Goal: Transaction & Acquisition: Purchase product/service

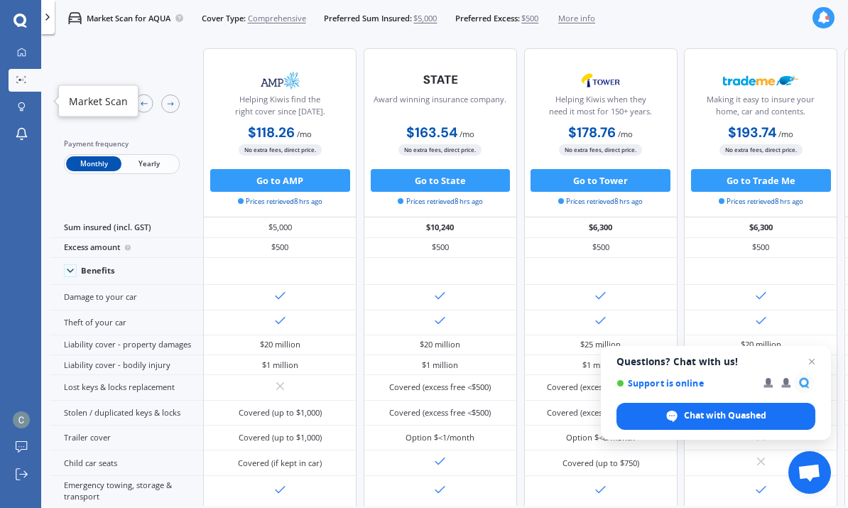
click at [17, 76] on icon at bounding box center [21, 79] width 10 height 7
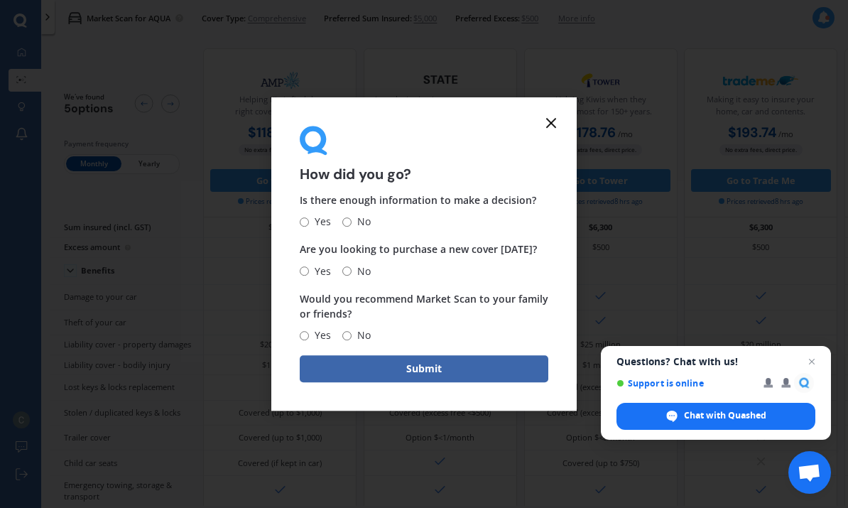
click at [545, 126] on icon at bounding box center [551, 122] width 17 height 17
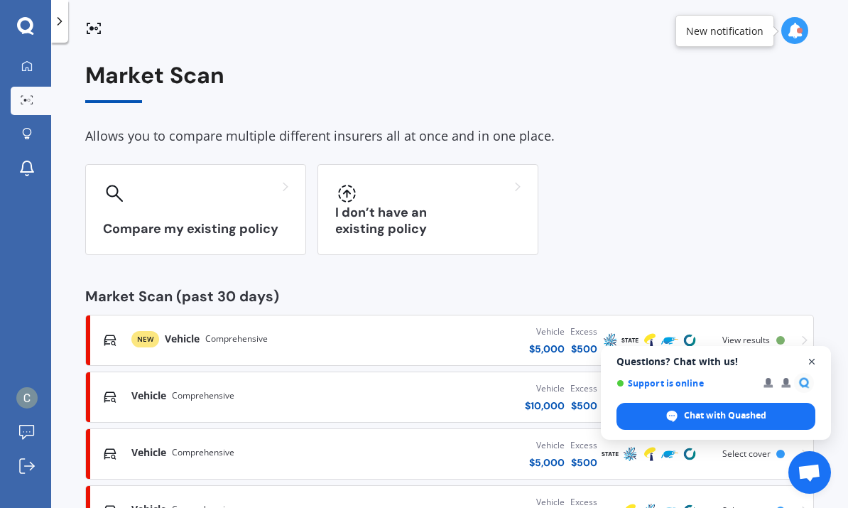
click at [810, 362] on span "Open chat" at bounding box center [813, 362] width 18 height 18
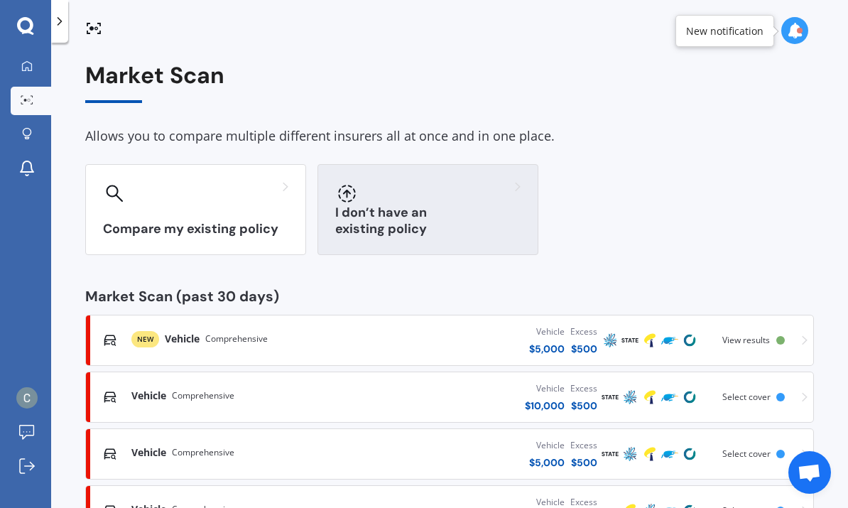
click at [482, 182] on div at bounding box center [427, 193] width 185 height 23
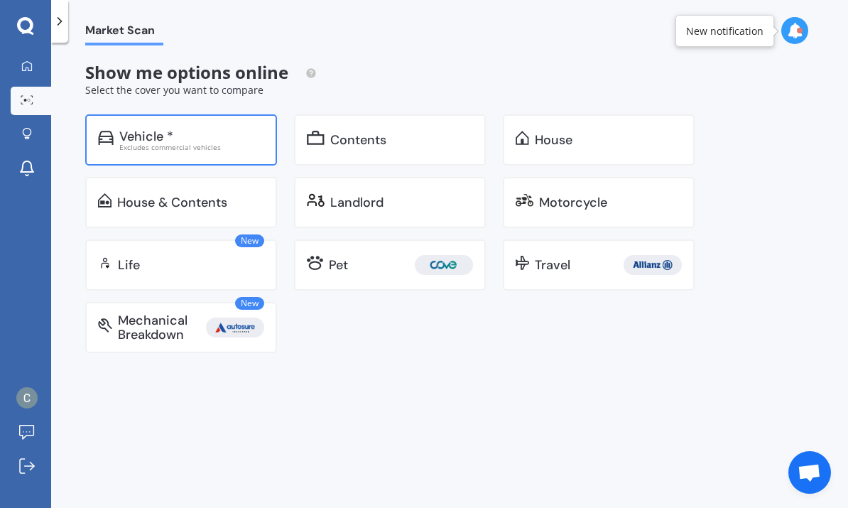
click at [144, 144] on div "Excludes commercial vehicles" at bounding box center [191, 147] width 145 height 7
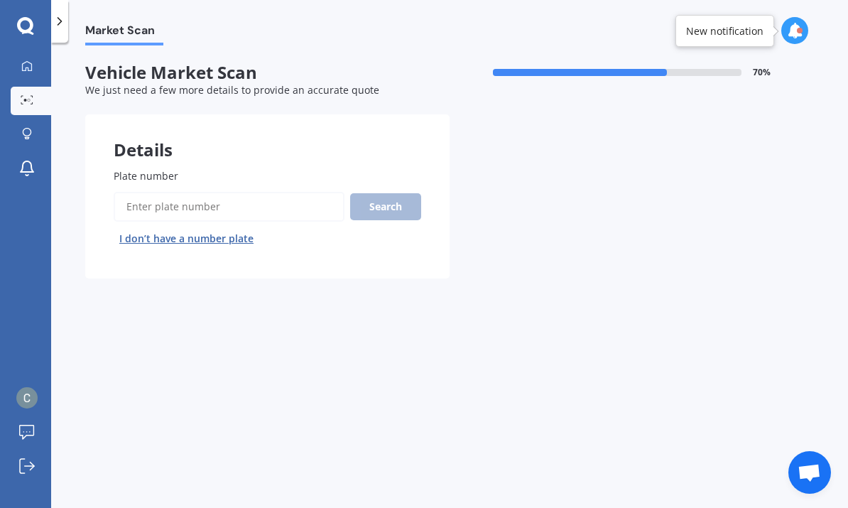
click at [146, 227] on button "I don’t have a number plate" at bounding box center [187, 238] width 146 height 23
select select "12"
select select "06"
select select "1994"
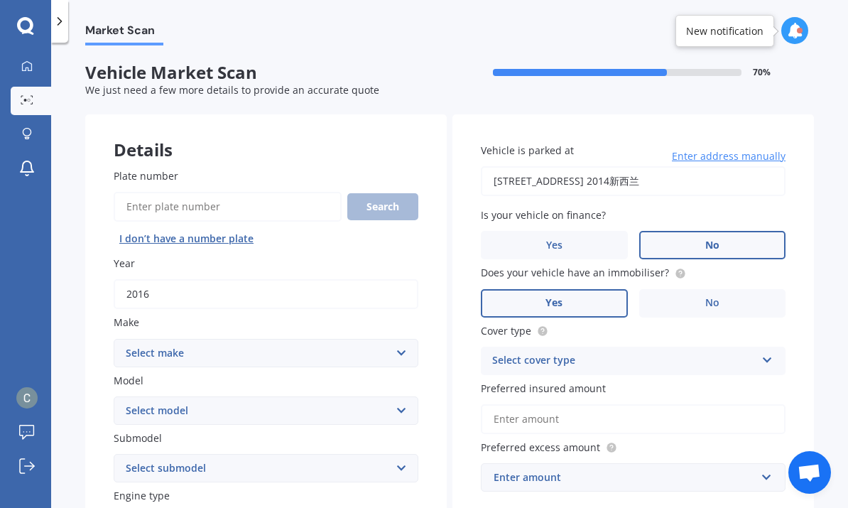
click at [156, 279] on input "2016" at bounding box center [266, 294] width 305 height 30
type input "2015"
click at [45, 377] on div "[PERSON_NAME] Submit feedback Log out" at bounding box center [25, 435] width 51 height 145
click at [402, 339] on select "Select make AC ALFA ROMEO ASTON [PERSON_NAME] AUDI AUSTIN BEDFORD Bentley BMW B…" at bounding box center [266, 353] width 305 height 28
select select "HONDA"
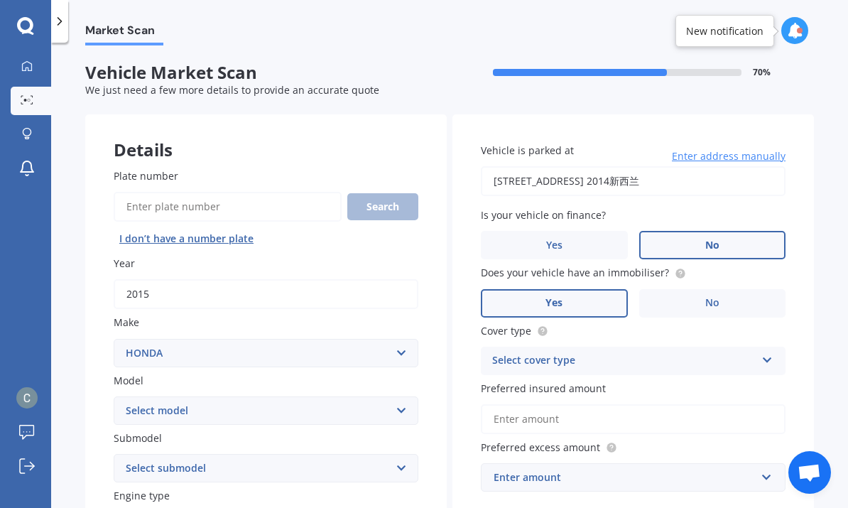
click at [367, 396] on select "Select model Accord Acty Acura Airwave Ascot Avancier Beat Capa City Civic Conc…" at bounding box center [266, 410] width 305 height 28
select select "FIT"
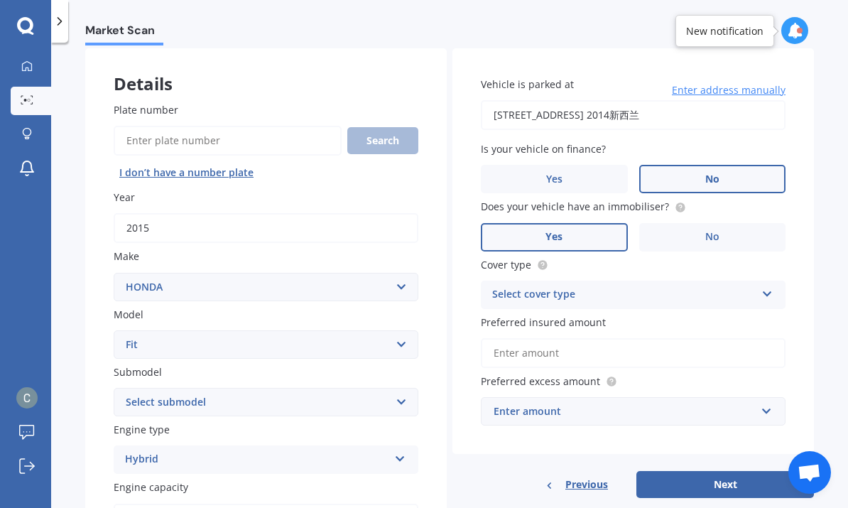
scroll to position [73, 0]
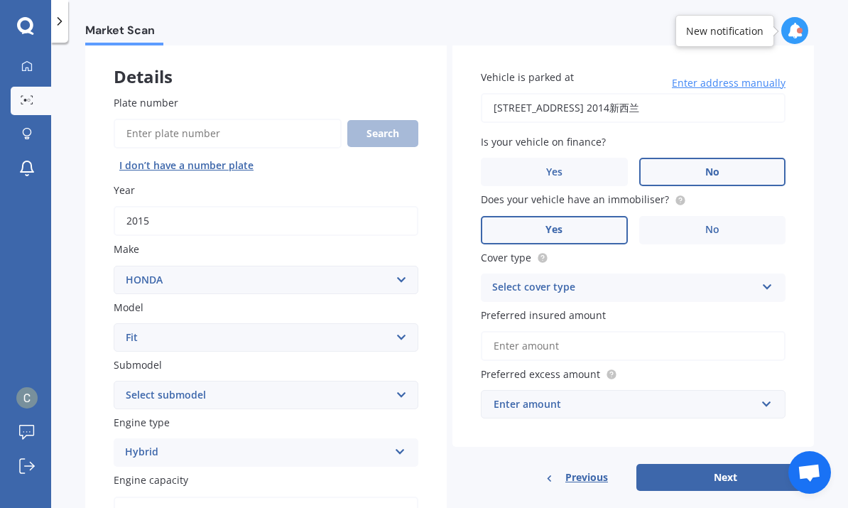
click at [366, 381] on select "Select submodel Diesel EV Hybrid Petrol" at bounding box center [266, 395] width 305 height 28
select select "PETROL"
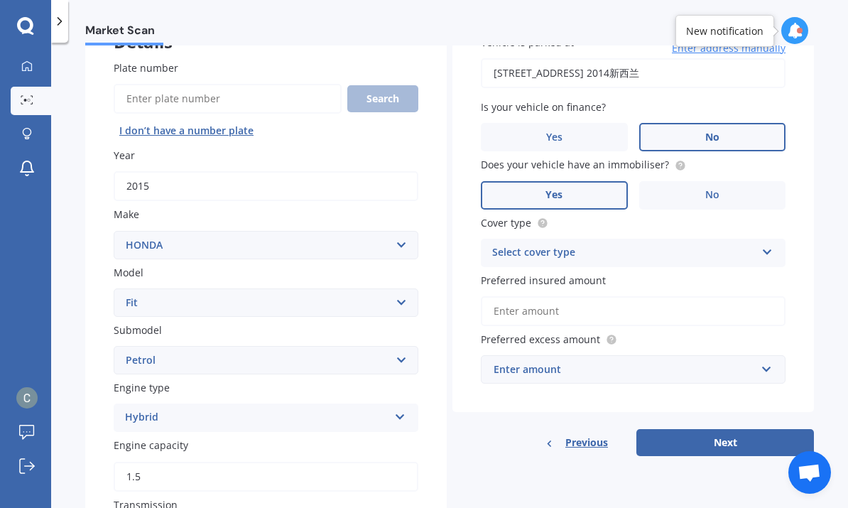
scroll to position [120, 0]
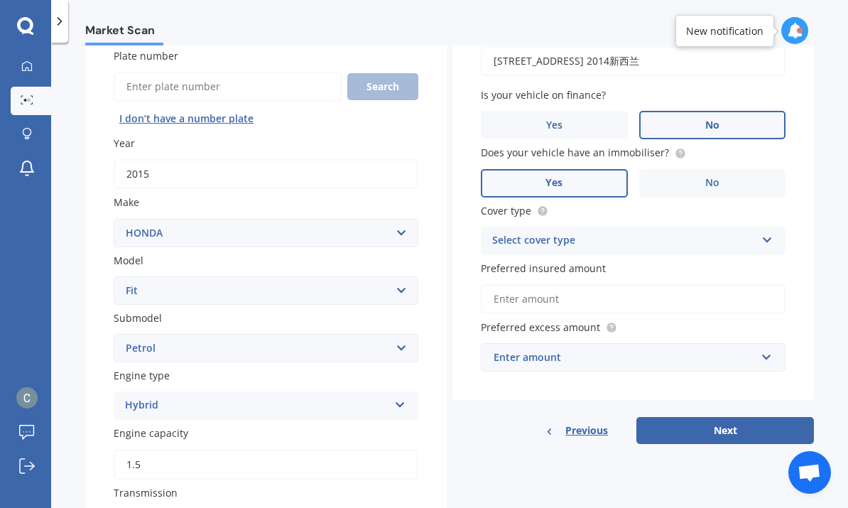
click at [384, 397] on div "Hybrid" at bounding box center [257, 405] width 264 height 17
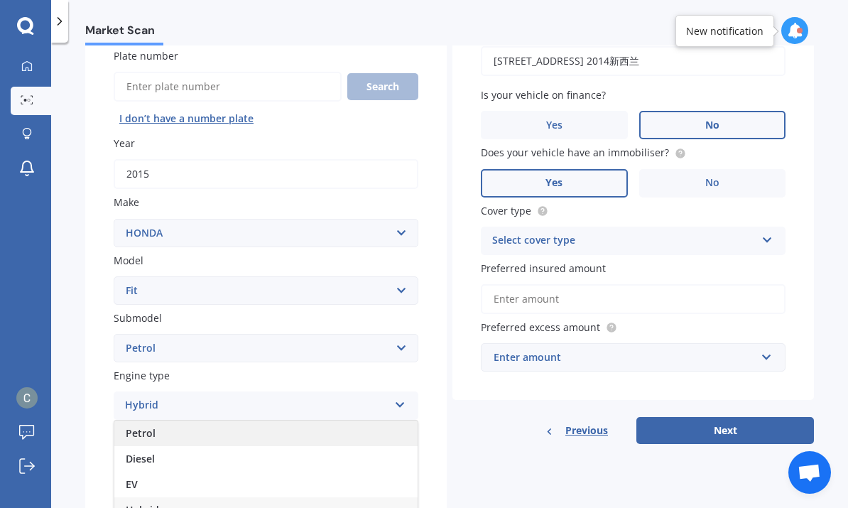
click at [138, 421] on div "Petrol" at bounding box center [265, 434] width 303 height 26
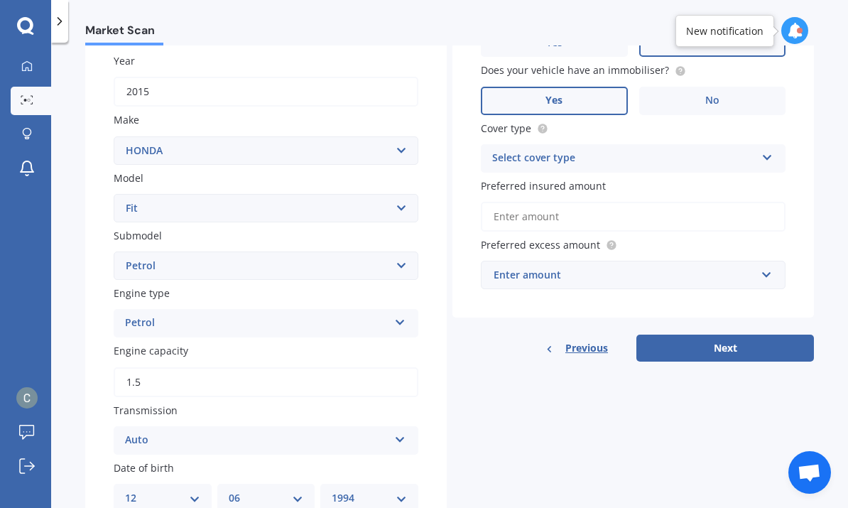
scroll to position [206, 0]
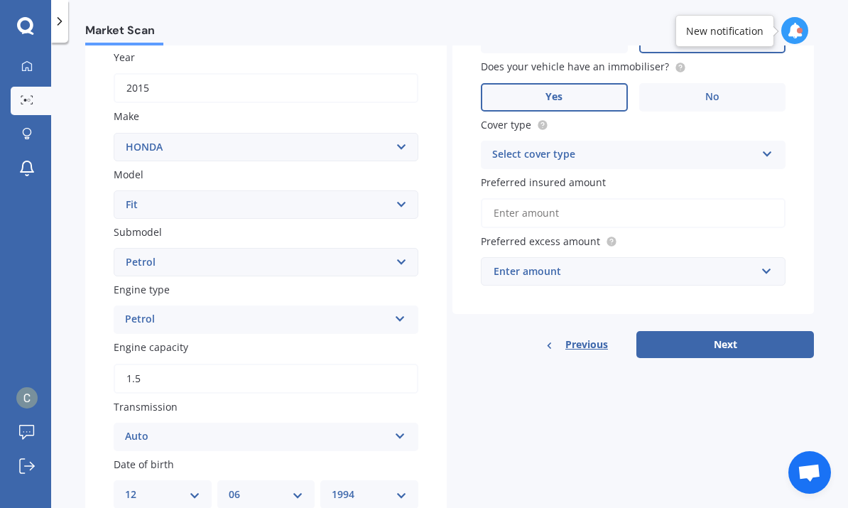
click at [388, 364] on input "1.5" at bounding box center [266, 379] width 305 height 30
type input "1.3"
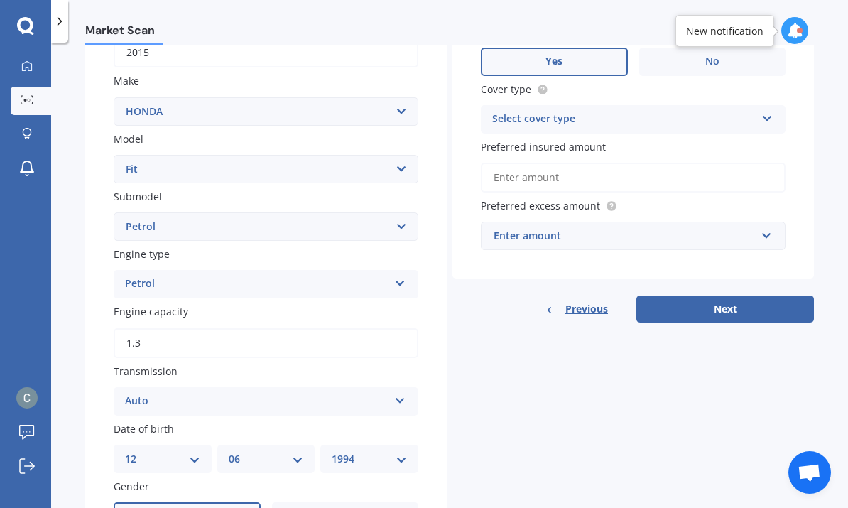
scroll to position [286, 0]
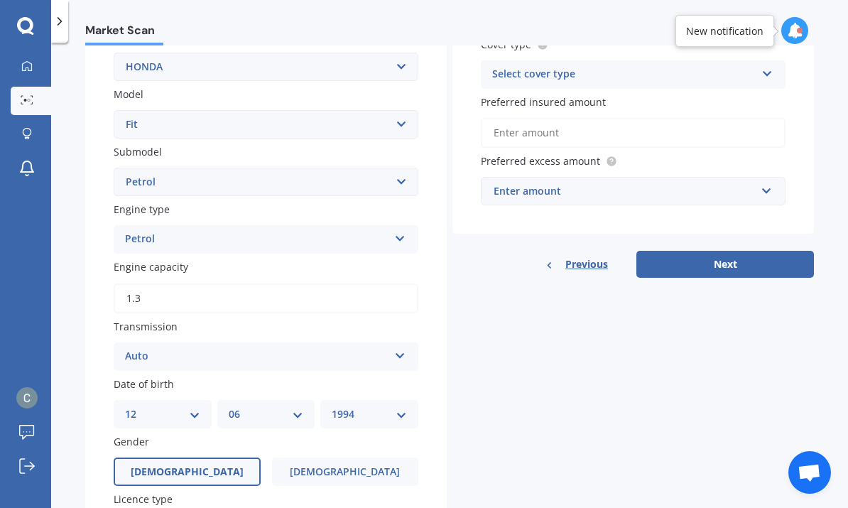
click at [397, 348] on icon at bounding box center [400, 353] width 12 height 10
click at [365, 372] on div "Auto" at bounding box center [265, 385] width 303 height 26
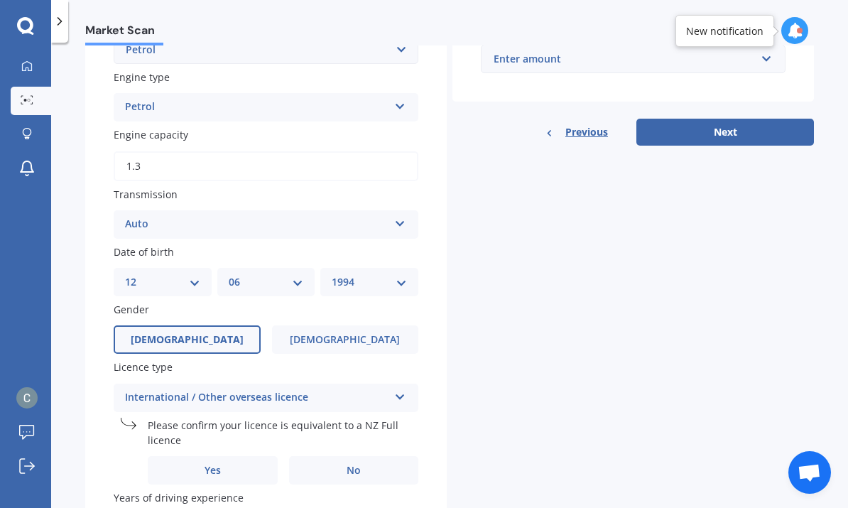
scroll to position [443, 0]
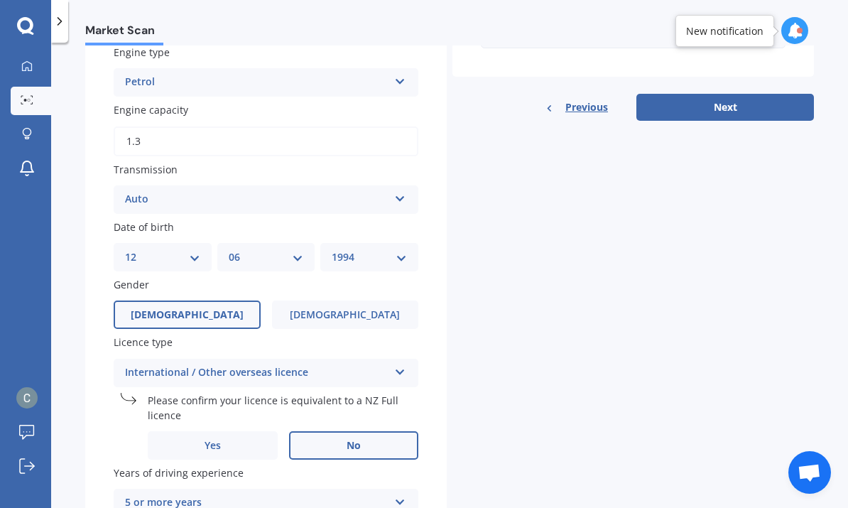
click at [378, 431] on label "No" at bounding box center [354, 445] width 130 height 28
click at [0, 0] on input "No" at bounding box center [0, 0] width 0 height 0
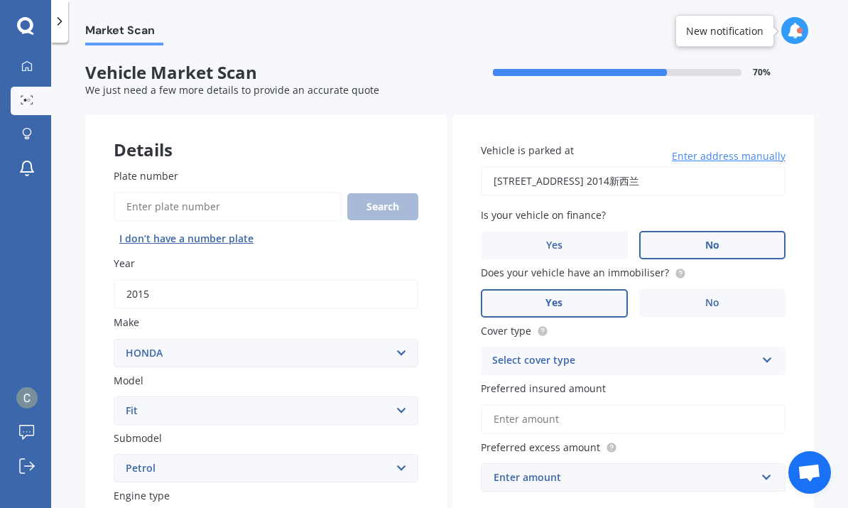
scroll to position [0, 0]
click at [760, 166] on input "[STREET_ADDRESS] 2014新西兰" at bounding box center [633, 181] width 305 height 30
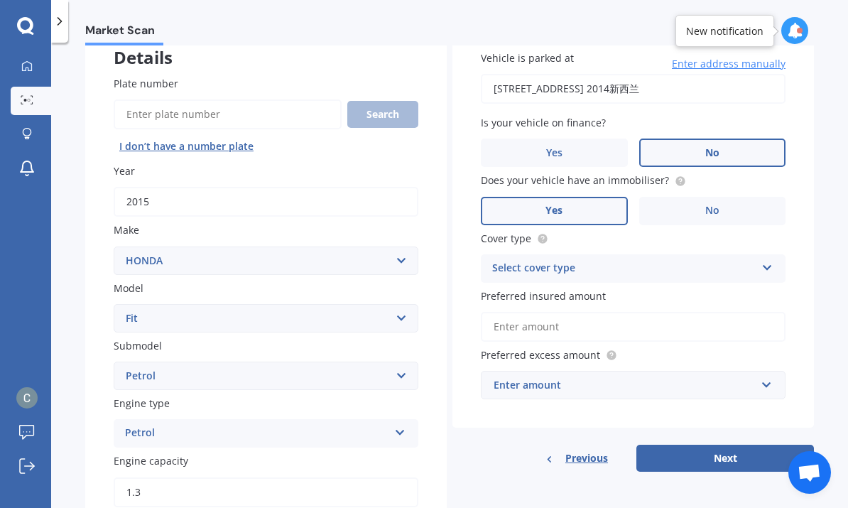
scroll to position [93, 0]
click at [763, 259] on icon at bounding box center [768, 264] width 12 height 10
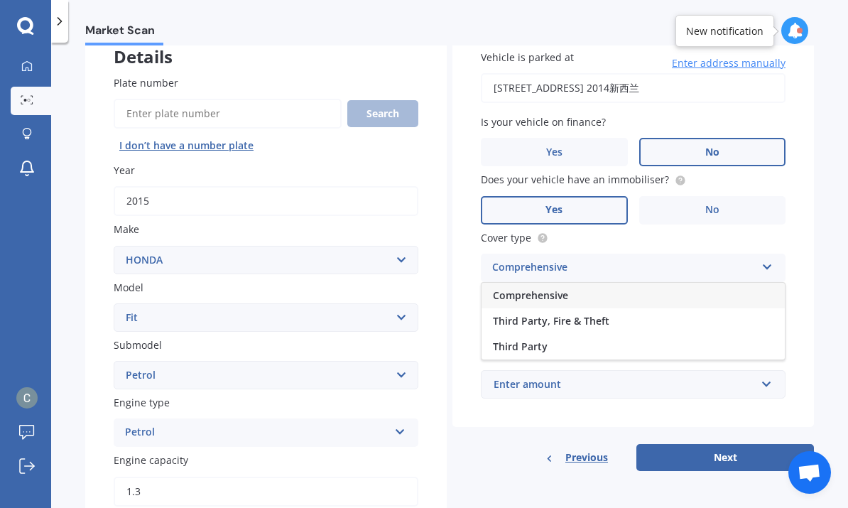
click at [652, 283] on div "Comprehensive" at bounding box center [633, 296] width 303 height 26
click at [698, 311] on input "Preferred insured amount" at bounding box center [633, 326] width 305 height 30
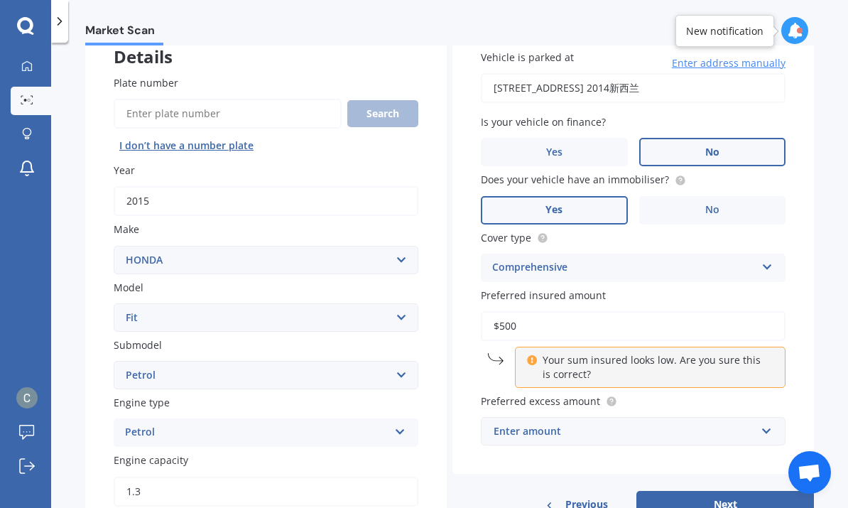
type input "$5,000"
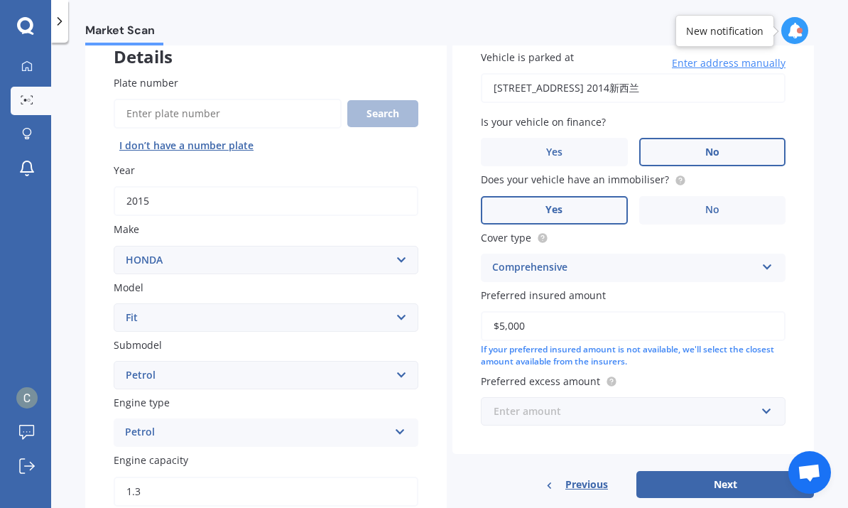
click at [757, 398] on input "text" at bounding box center [628, 411] width 292 height 27
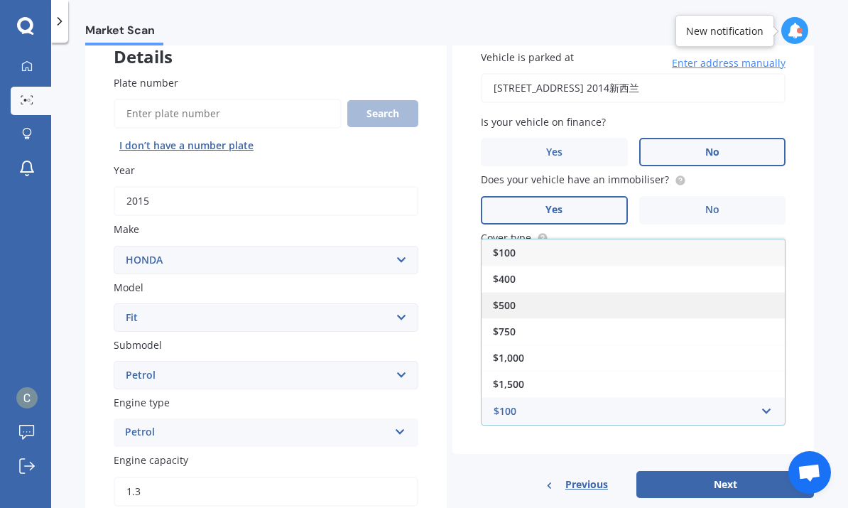
click at [554, 292] on div "$500" at bounding box center [633, 305] width 303 height 26
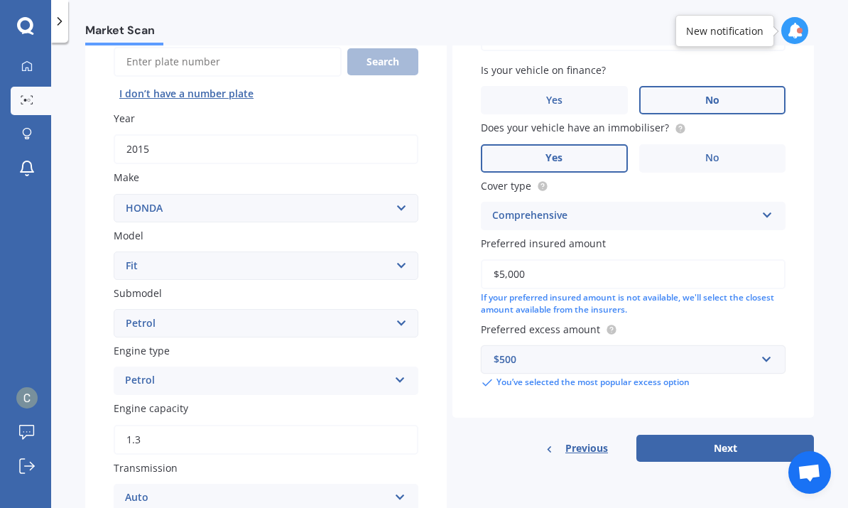
scroll to position [159, 0]
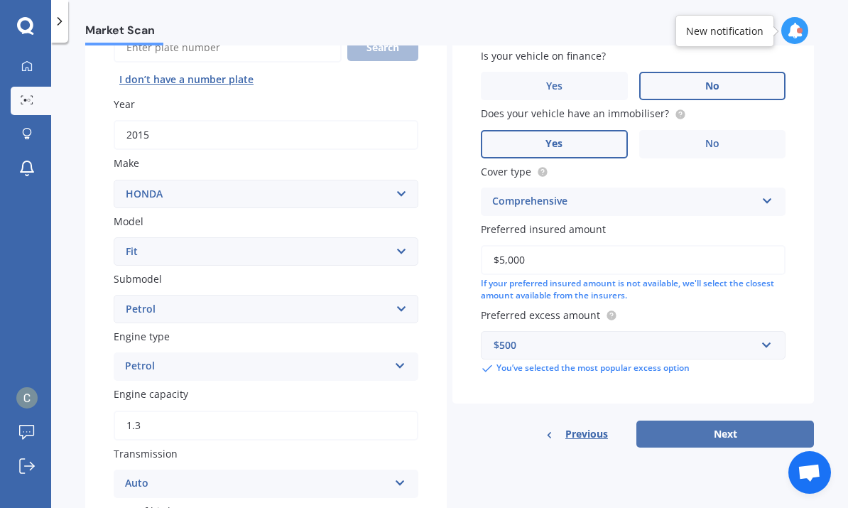
click at [761, 421] on button "Next" at bounding box center [726, 434] width 178 height 27
select select "12"
select select "06"
select select "1994"
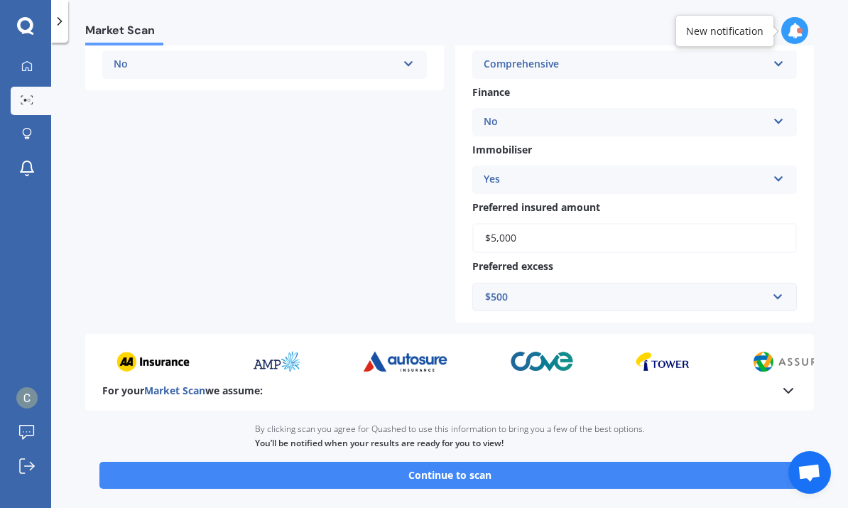
scroll to position [445, 0]
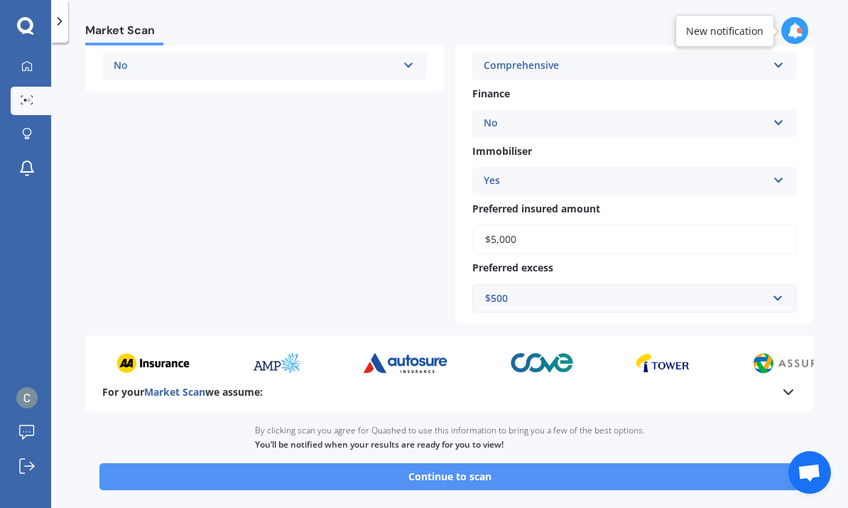
click at [676, 463] on button "Continue to scan" at bounding box center [449, 476] width 701 height 27
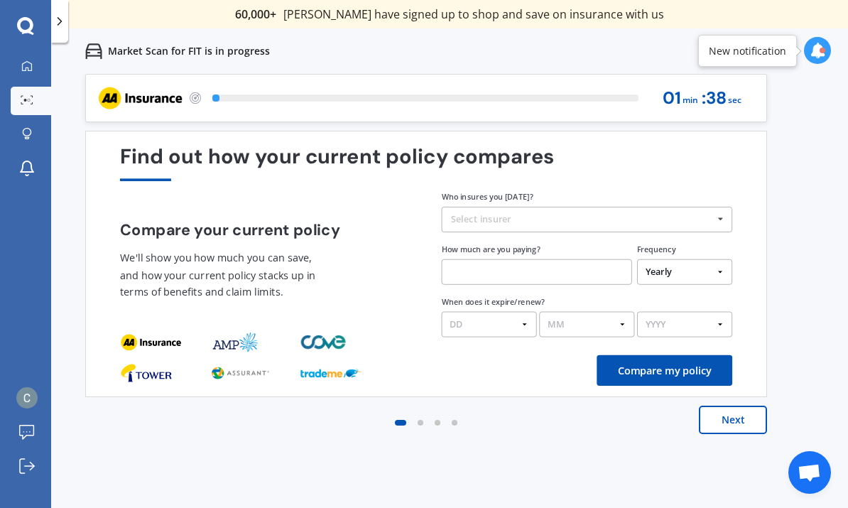
scroll to position [0, 0]
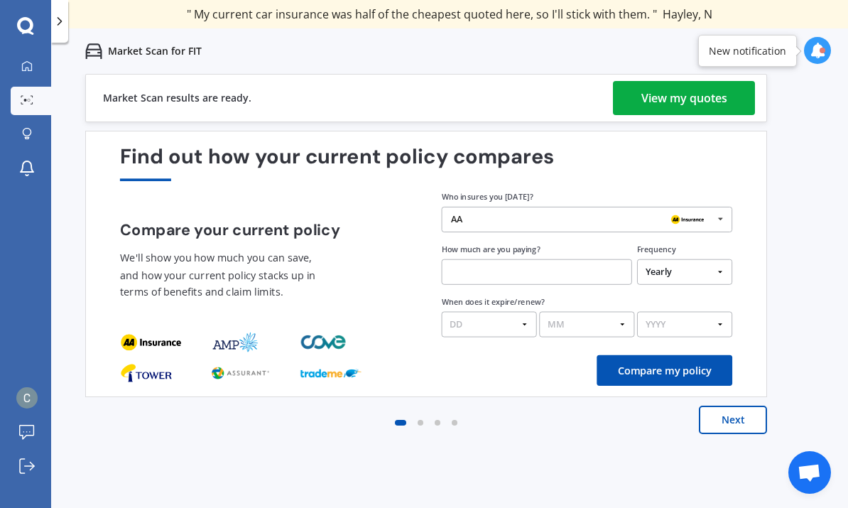
click at [711, 103] on div "View my quotes" at bounding box center [685, 98] width 86 height 34
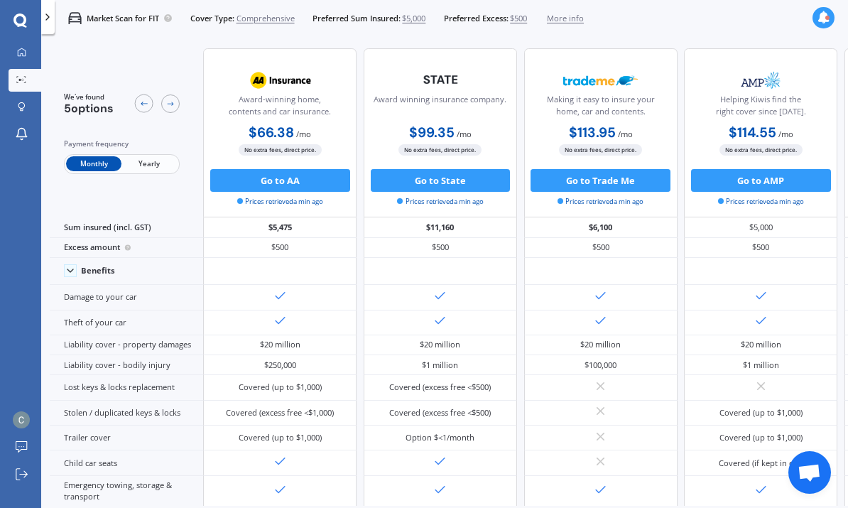
click at [144, 171] on span "Yearly" at bounding box center [148, 163] width 55 height 15
